Goal: Task Accomplishment & Management: Use online tool/utility

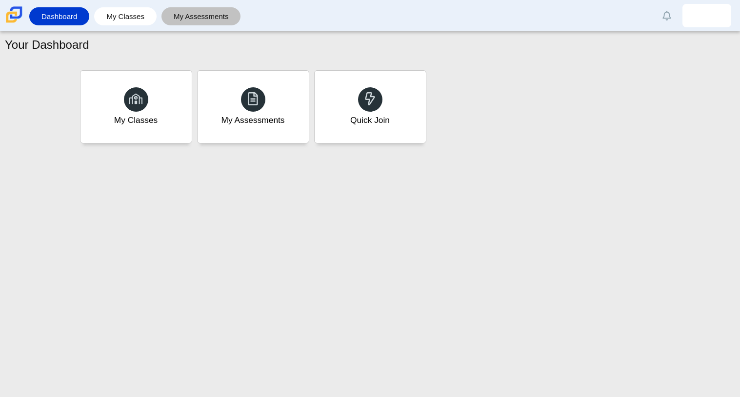
click at [222, 14] on link "My Assessments" at bounding box center [201, 16] width 70 height 18
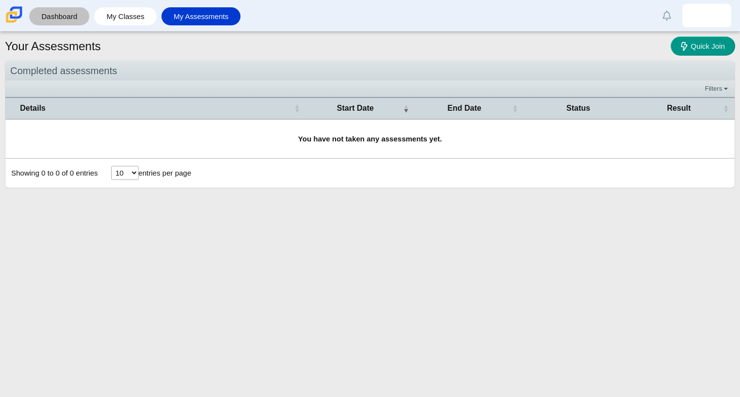
click at [43, 15] on link "Dashboard" at bounding box center [59, 16] width 50 height 18
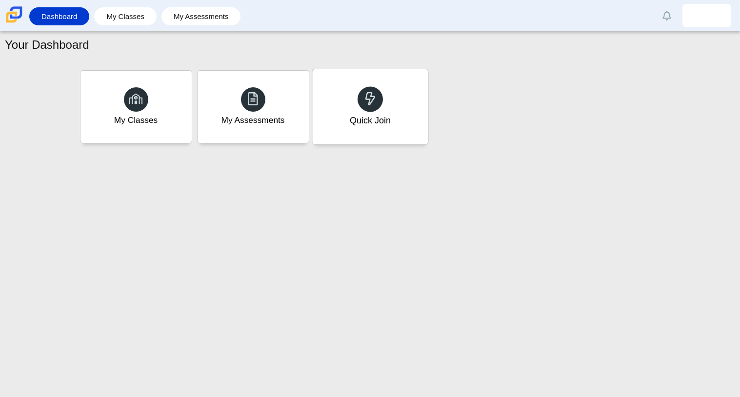
click at [356, 116] on div "Quick Join" at bounding box center [369, 120] width 41 height 13
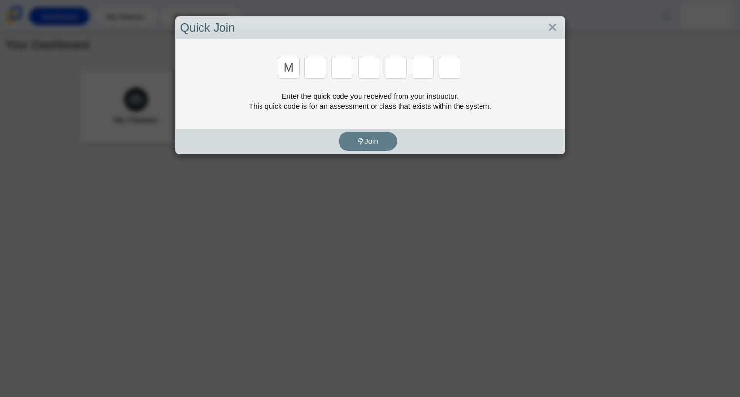
type input "m"
type input "f"
type input "7"
type input "m"
type input "c"
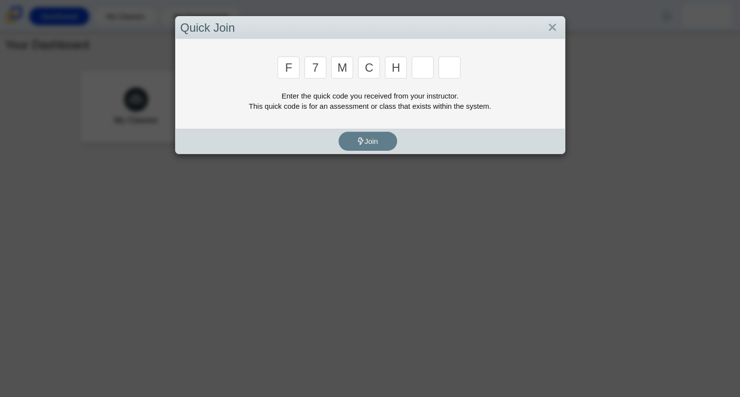
type input "h"
type input "w"
type input "k"
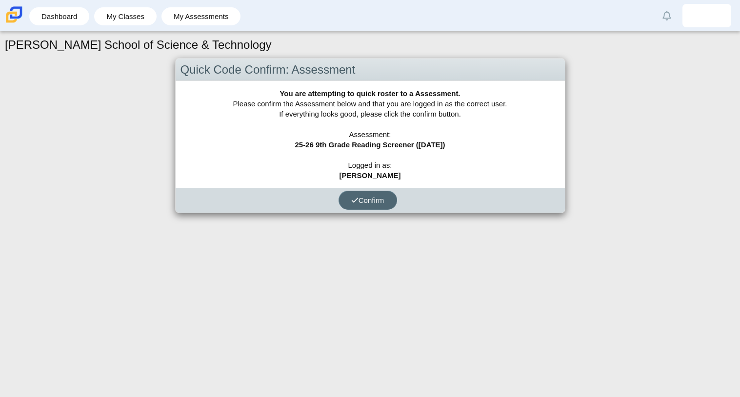
click at [368, 202] on span "Confirm" at bounding box center [367, 200] width 33 height 8
